Goal: Find specific page/section: Find specific page/section

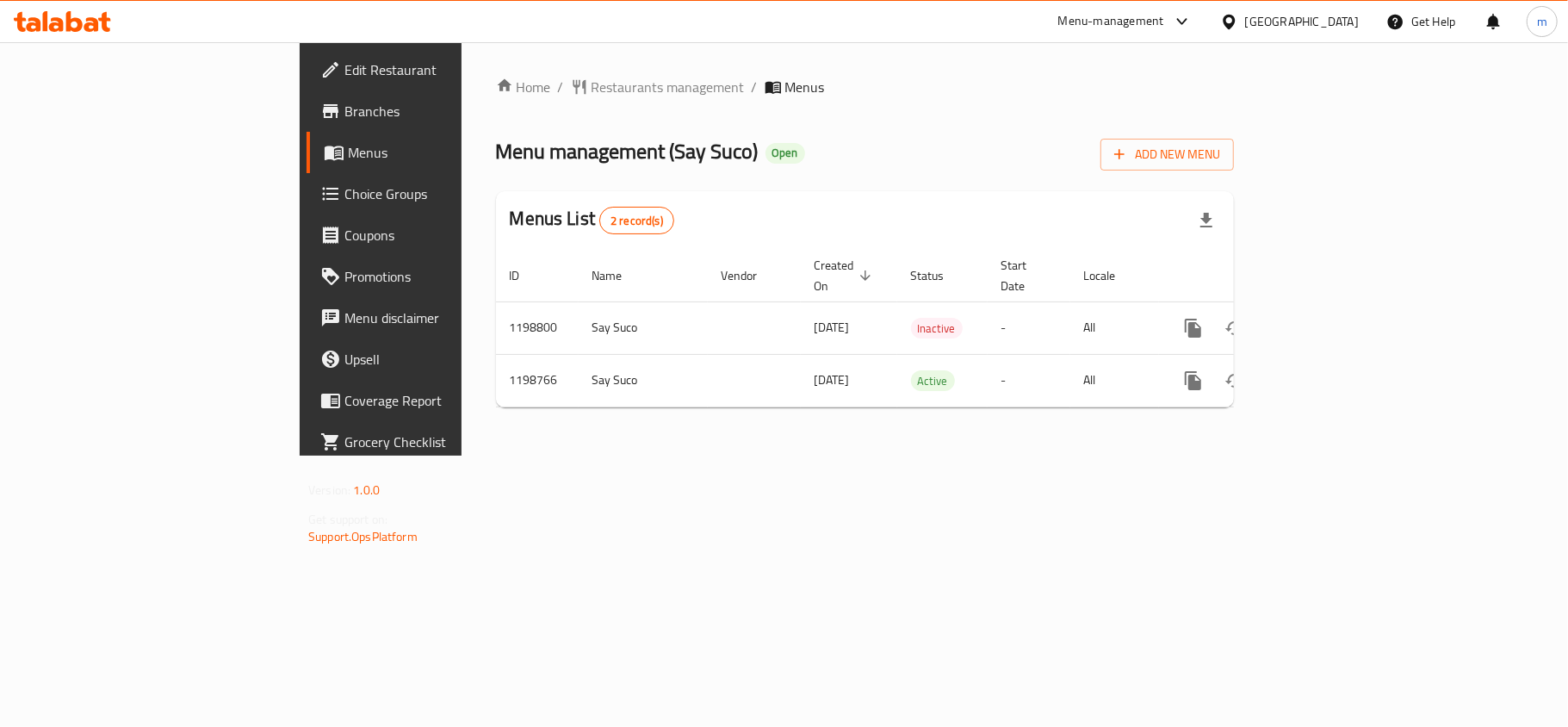
click at [345, 193] on span "Choice Groups" at bounding box center [446, 193] width 203 height 21
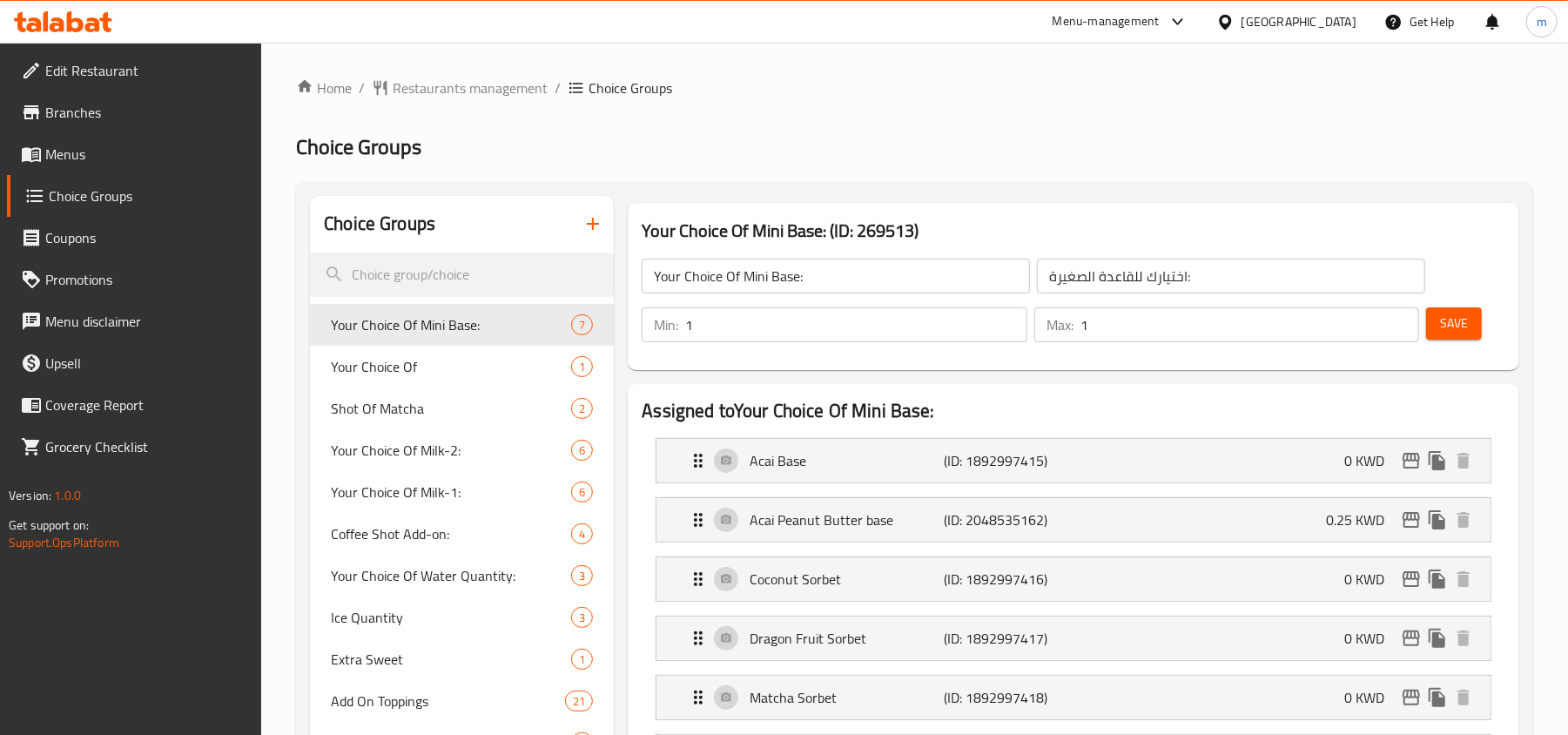
click at [466, 79] on span "Restaurants management" at bounding box center [470, 88] width 155 height 21
click at [498, 157] on h2 "Choice Groups" at bounding box center [915, 148] width 1237 height 28
click at [482, 90] on span "Restaurants management" at bounding box center [470, 89] width 155 height 21
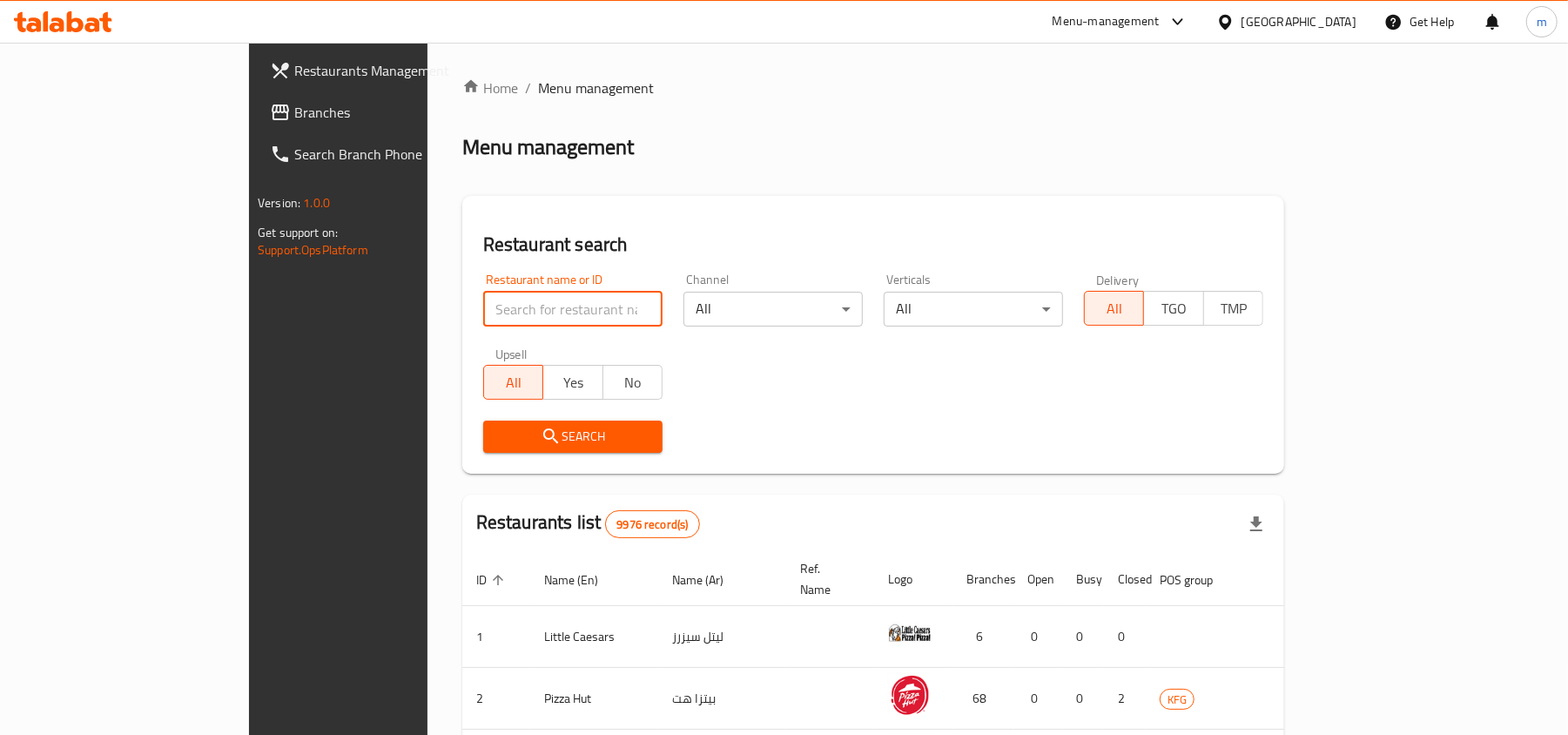
click at [483, 304] on input "search" at bounding box center [573, 309] width 179 height 35
paste input "668206"
type input "668206"
click at [498, 439] on span "Search" at bounding box center [574, 436] width 152 height 22
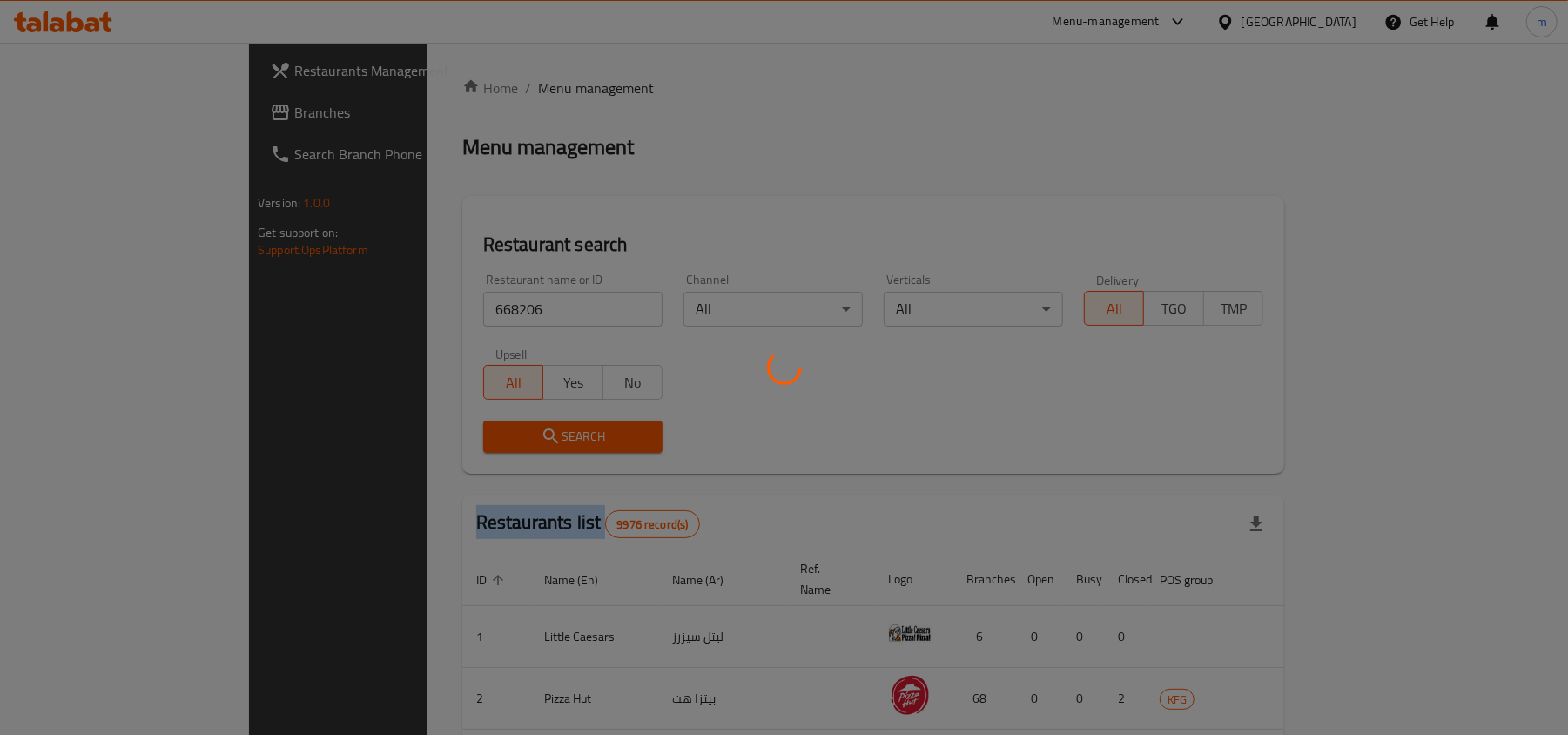
click at [422, 439] on div at bounding box center [784, 368] width 1568 height 735
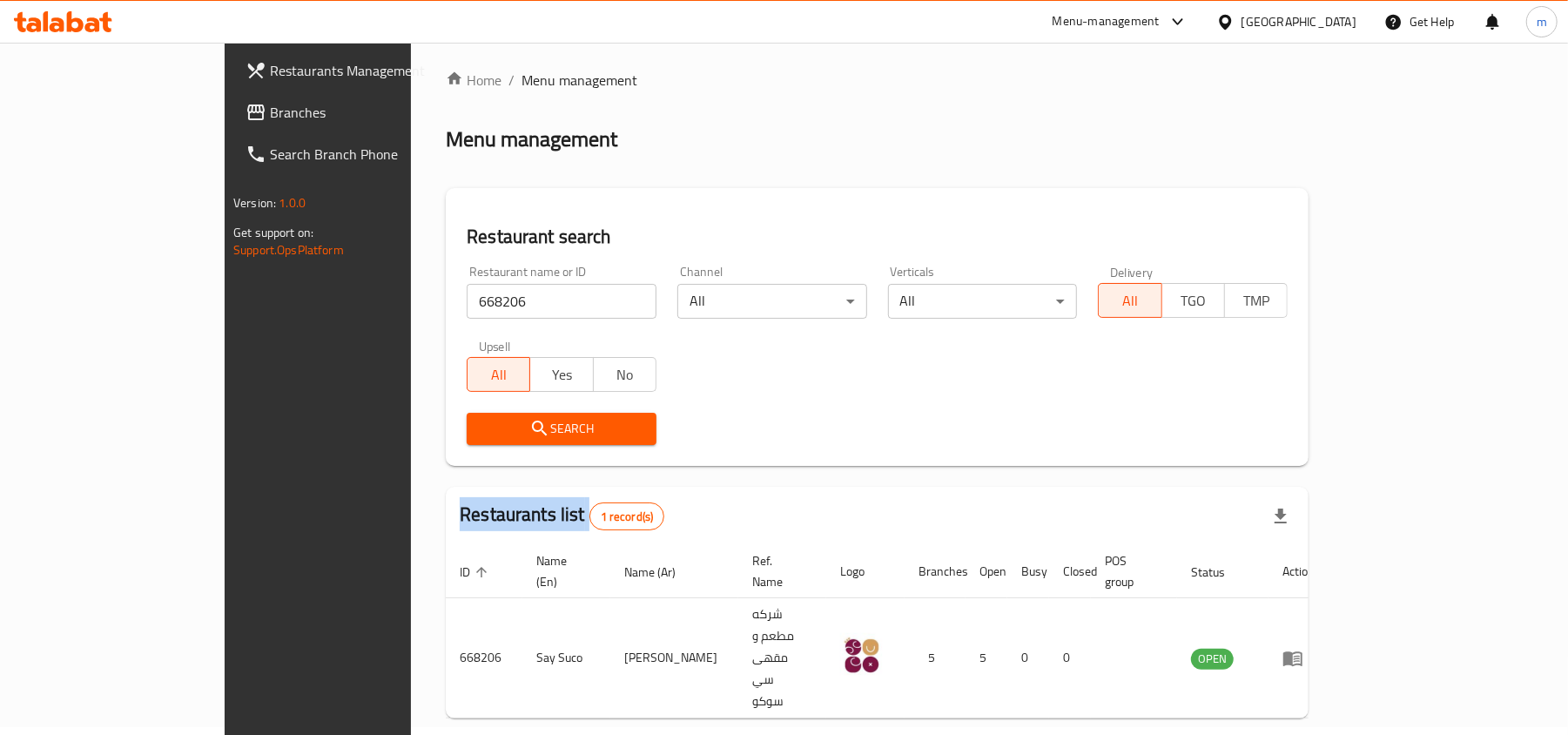
scroll to position [9, 0]
